Goal: Transaction & Acquisition: Purchase product/service

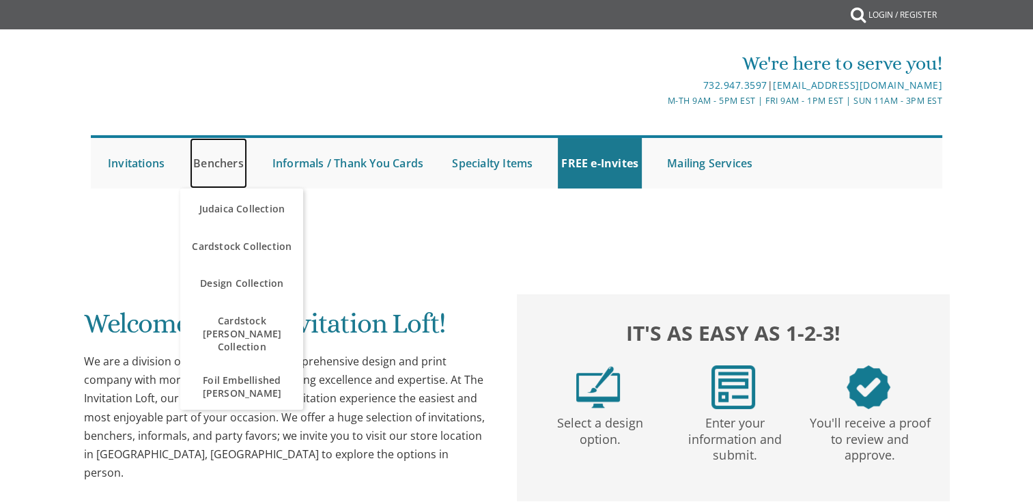
drag, startPoint x: 0, startPoint y: 0, endPoint x: 217, endPoint y: 163, distance: 271.7
click at [217, 163] on link "Benchers" at bounding box center [218, 163] width 57 height 51
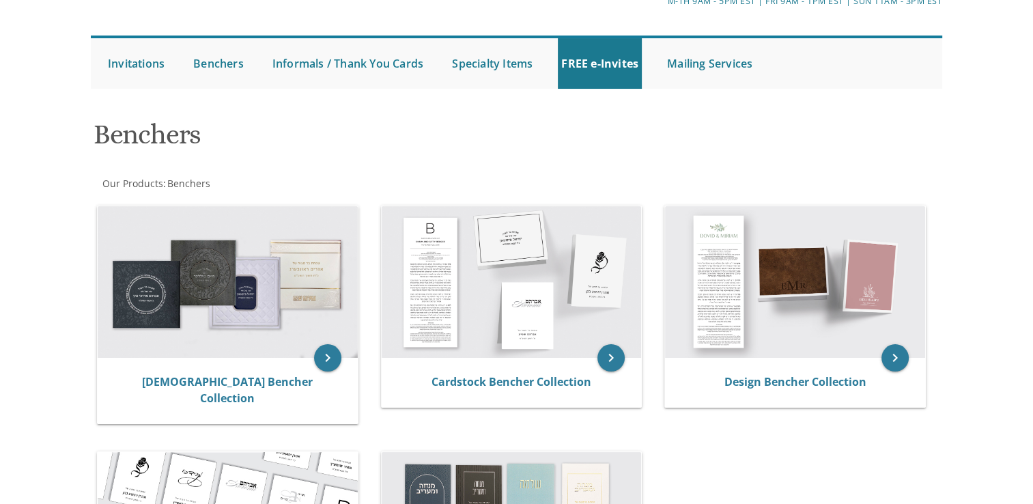
scroll to position [98, 0]
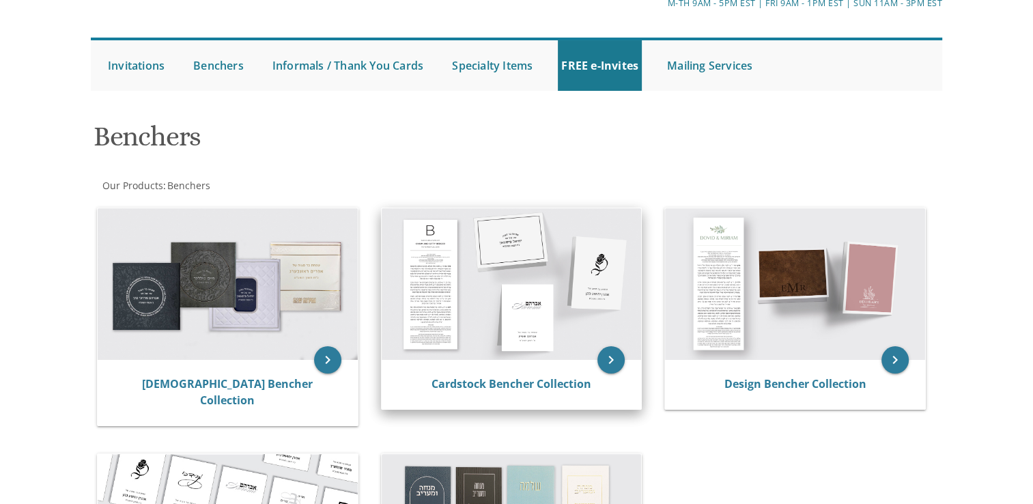
click at [533, 322] on img at bounding box center [512, 284] width 260 height 152
click at [613, 358] on icon "keyboard_arrow_right" at bounding box center [611, 359] width 27 height 27
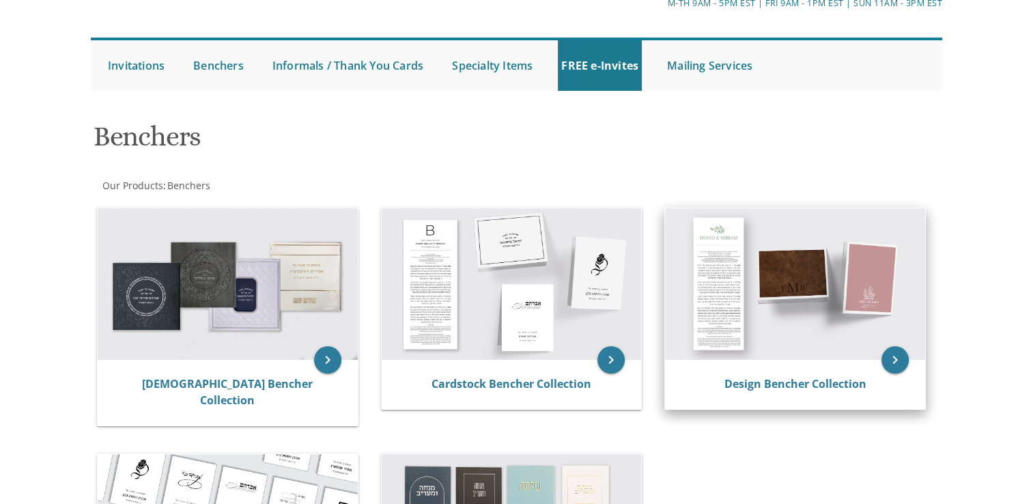
click at [755, 270] on img at bounding box center [795, 284] width 260 height 152
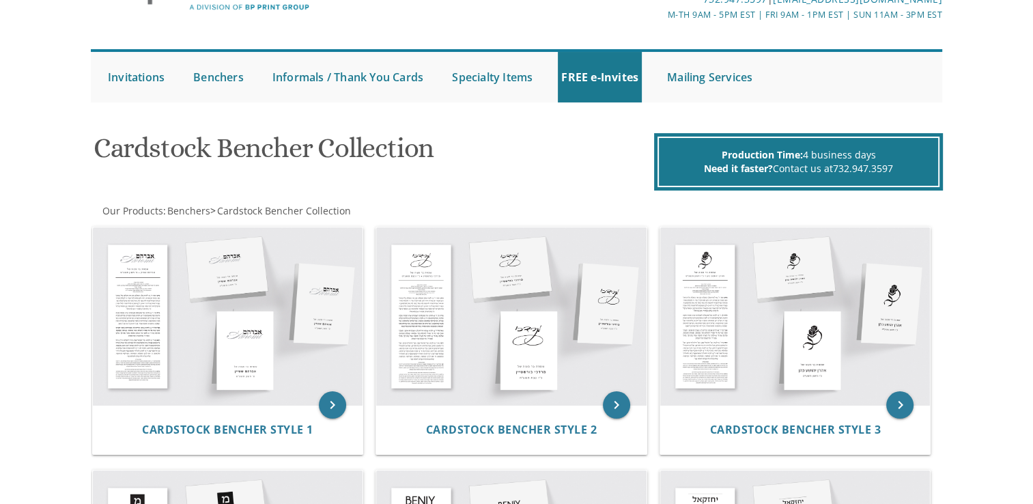
scroll to position [84, 0]
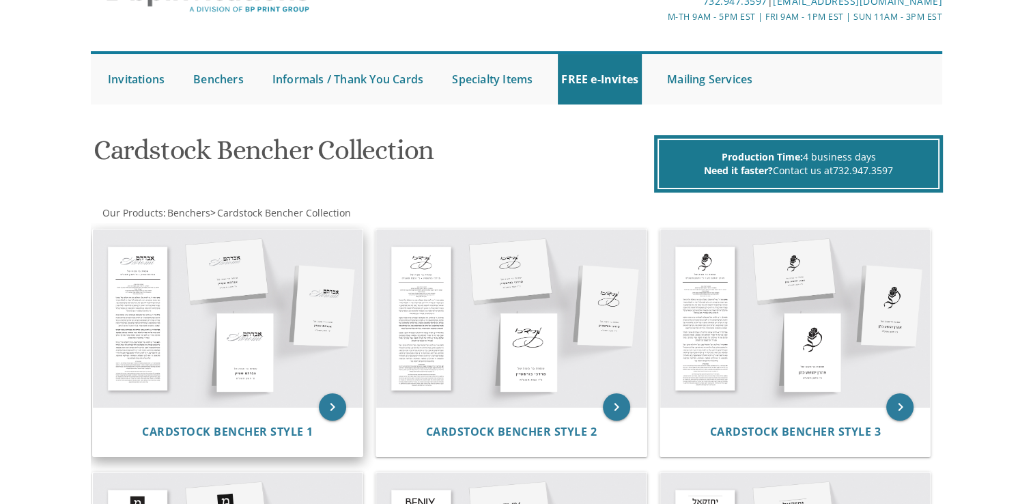
click at [194, 329] on img at bounding box center [228, 318] width 270 height 178
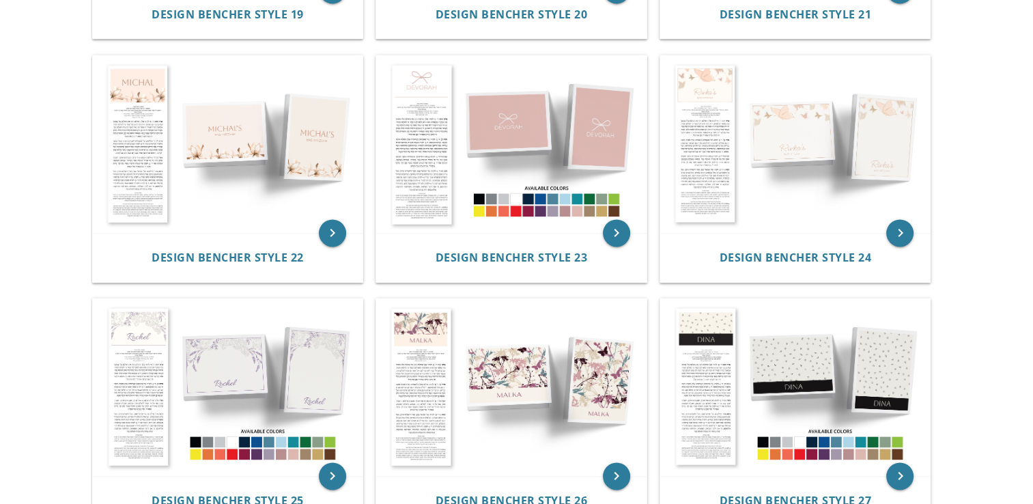
scroll to position [1989, 0]
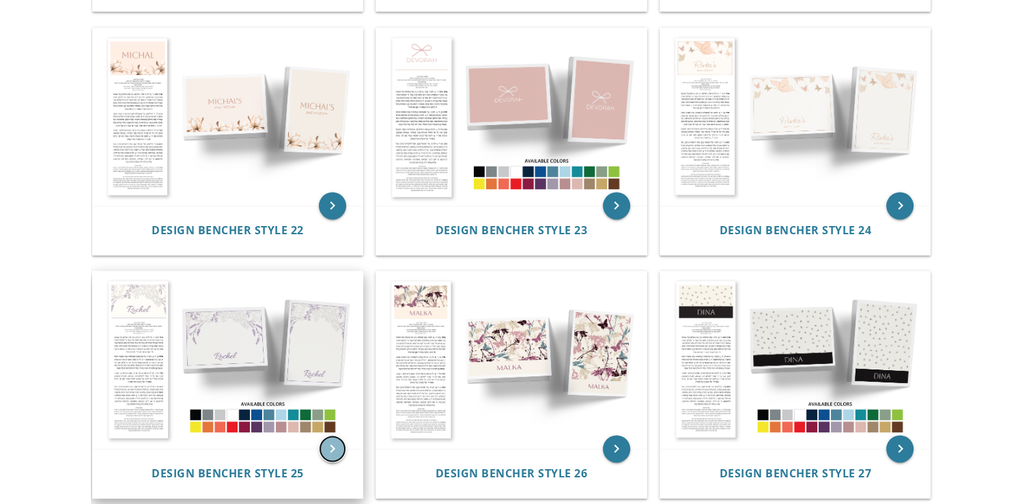
click at [332, 449] on icon "keyboard_arrow_right" at bounding box center [332, 448] width 27 height 27
